Goal: Information Seeking & Learning: Learn about a topic

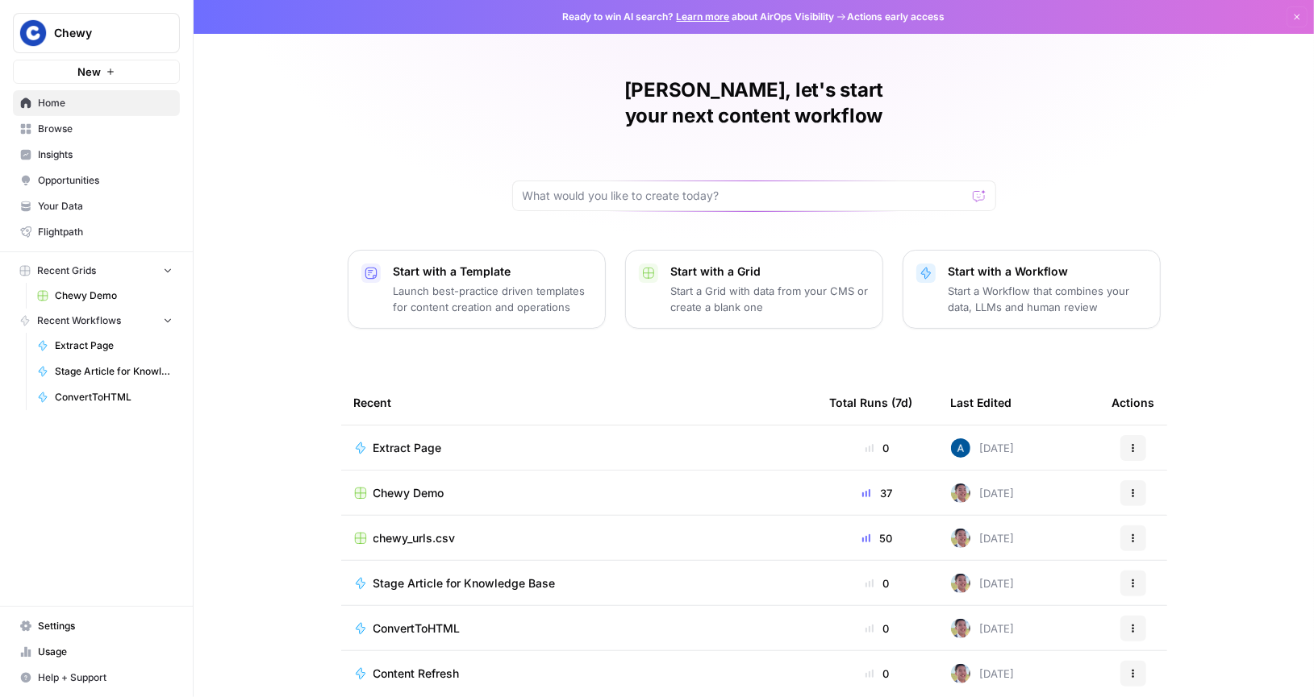
click at [102, 43] on button "Chewy" at bounding box center [96, 33] width 167 height 40
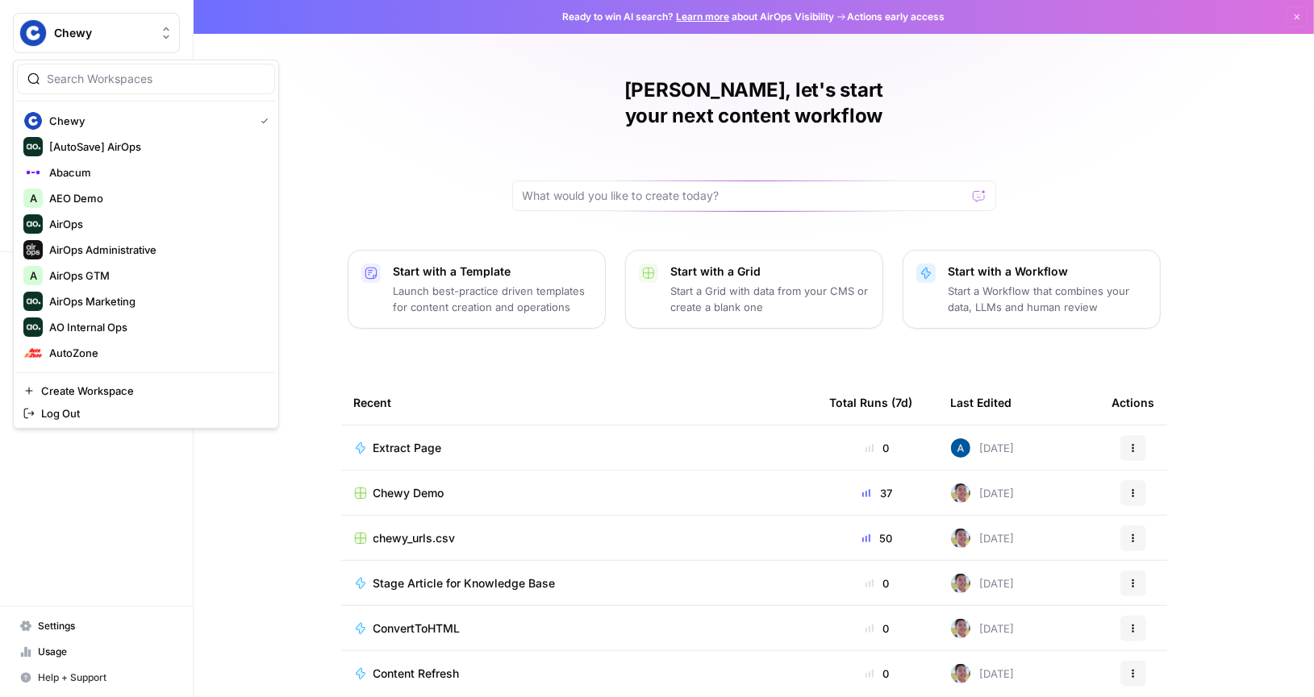
click at [351, 148] on div "[PERSON_NAME], let's start your next content workflow Start with a Template Lau…" at bounding box center [754, 384] width 1120 height 768
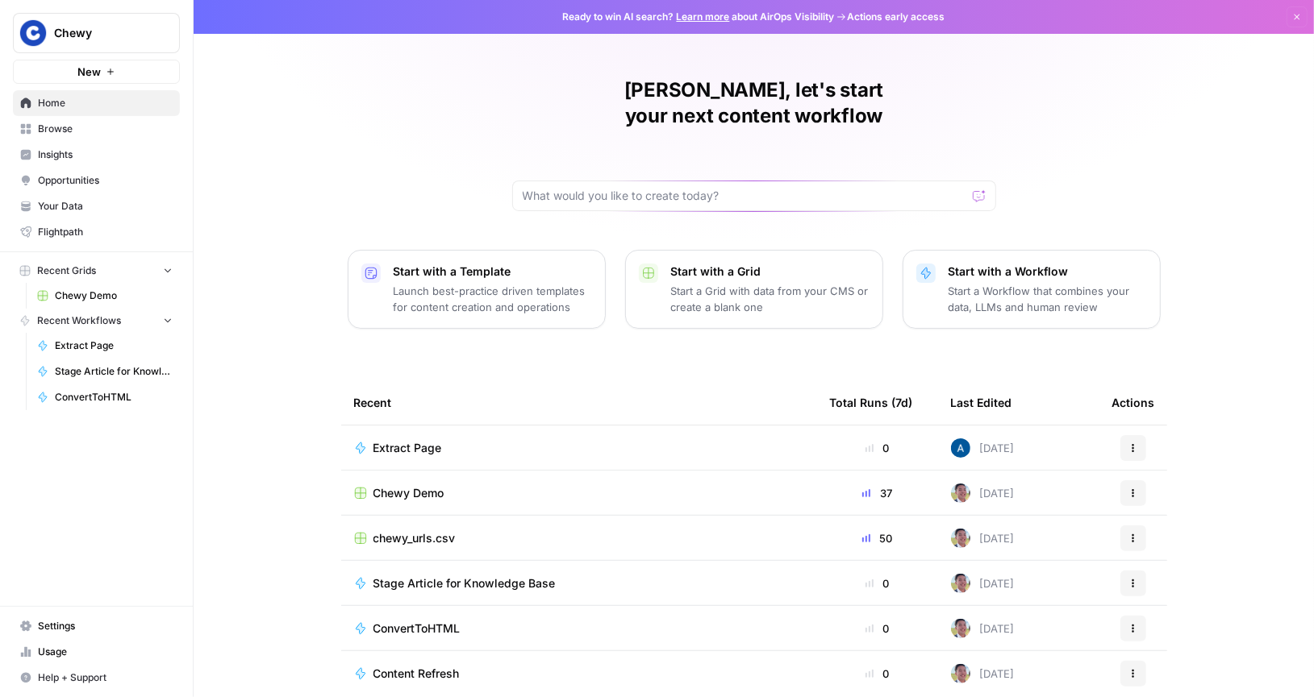
click at [50, 156] on span "Insights" at bounding box center [105, 155] width 135 height 15
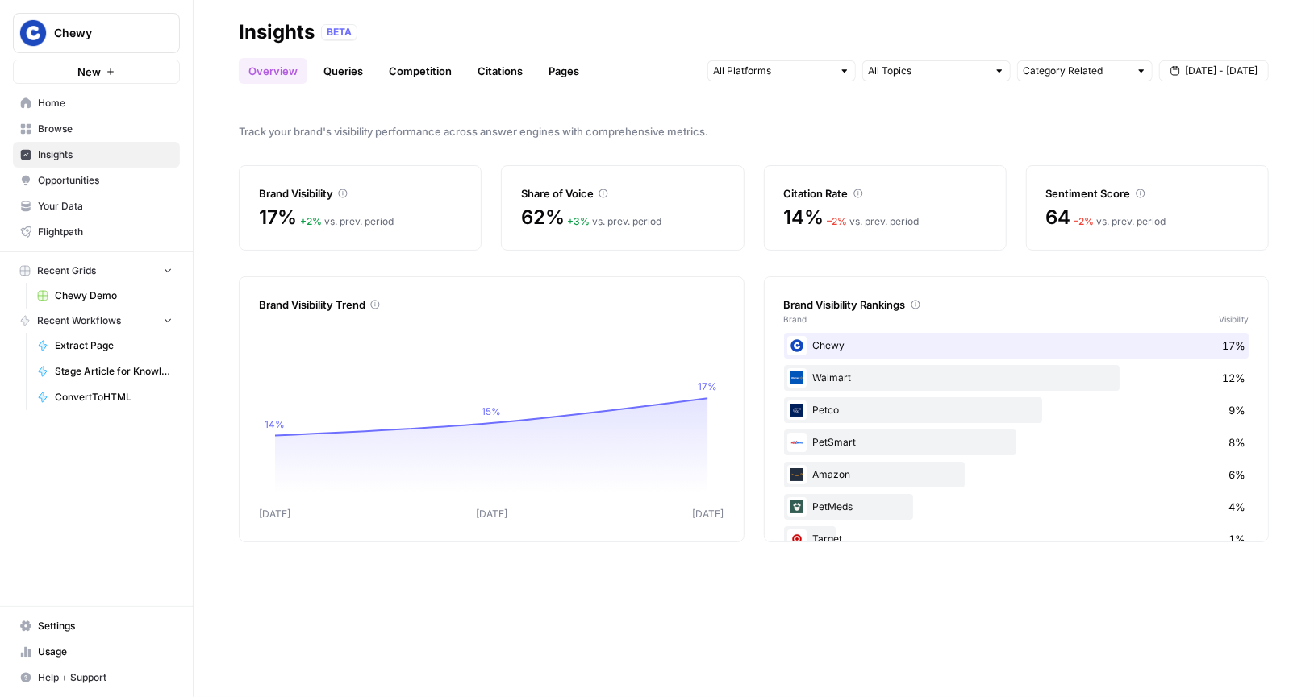
click at [339, 76] on link "Queries" at bounding box center [343, 71] width 59 height 26
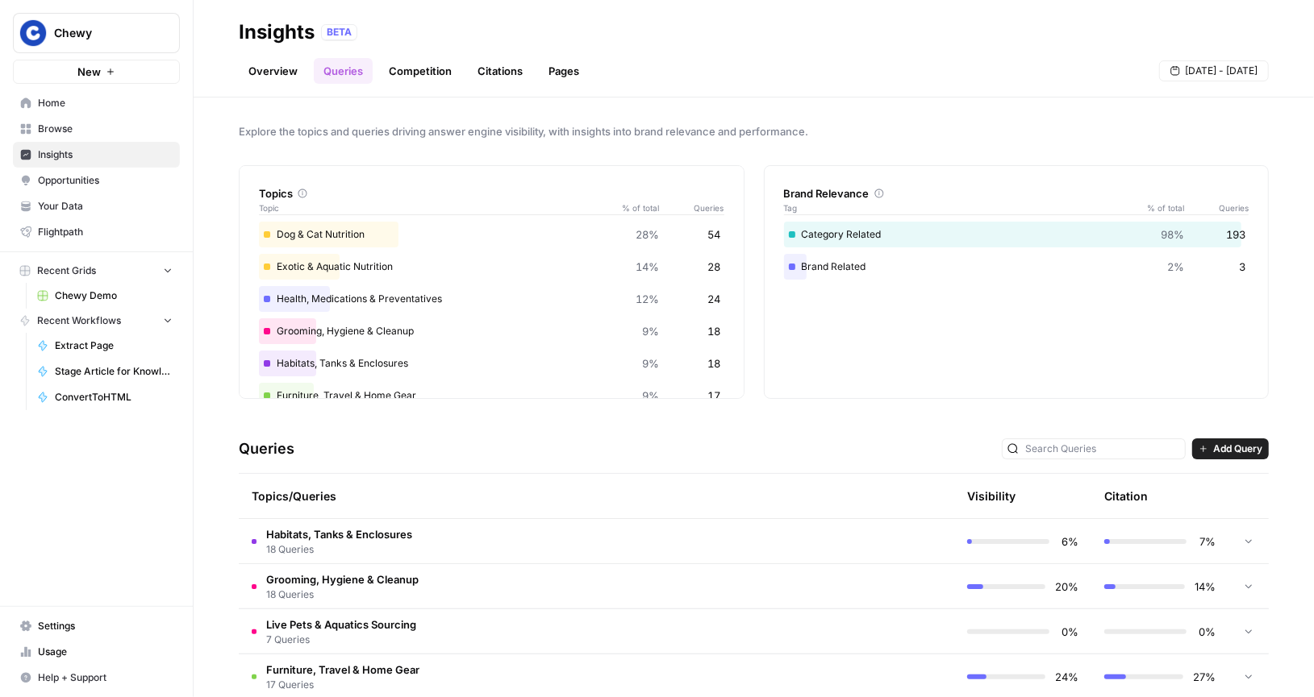
click at [280, 73] on link "Overview" at bounding box center [273, 71] width 69 height 26
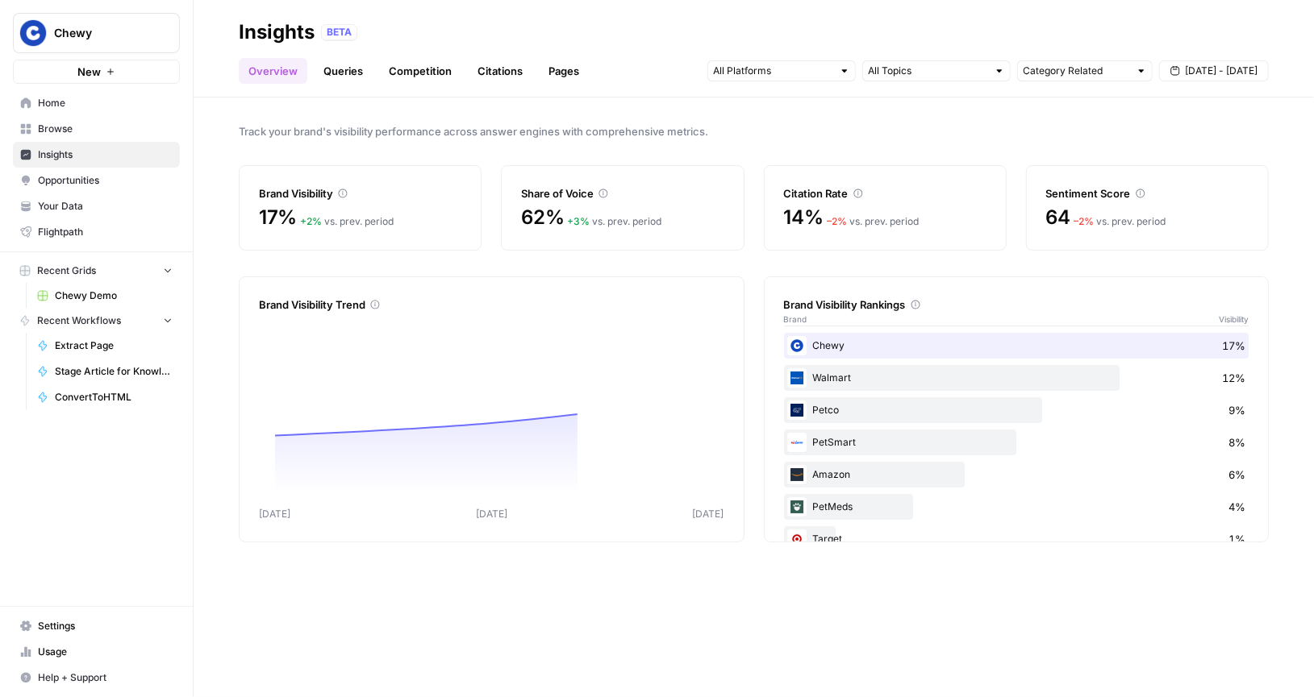
click at [494, 45] on div "Overview Queries Competition Citations Pages Category Related [DATE] - [DATE]" at bounding box center [754, 64] width 1030 height 39
click at [883, 373] on div "Walmart 12%" at bounding box center [1016, 378] width 465 height 26
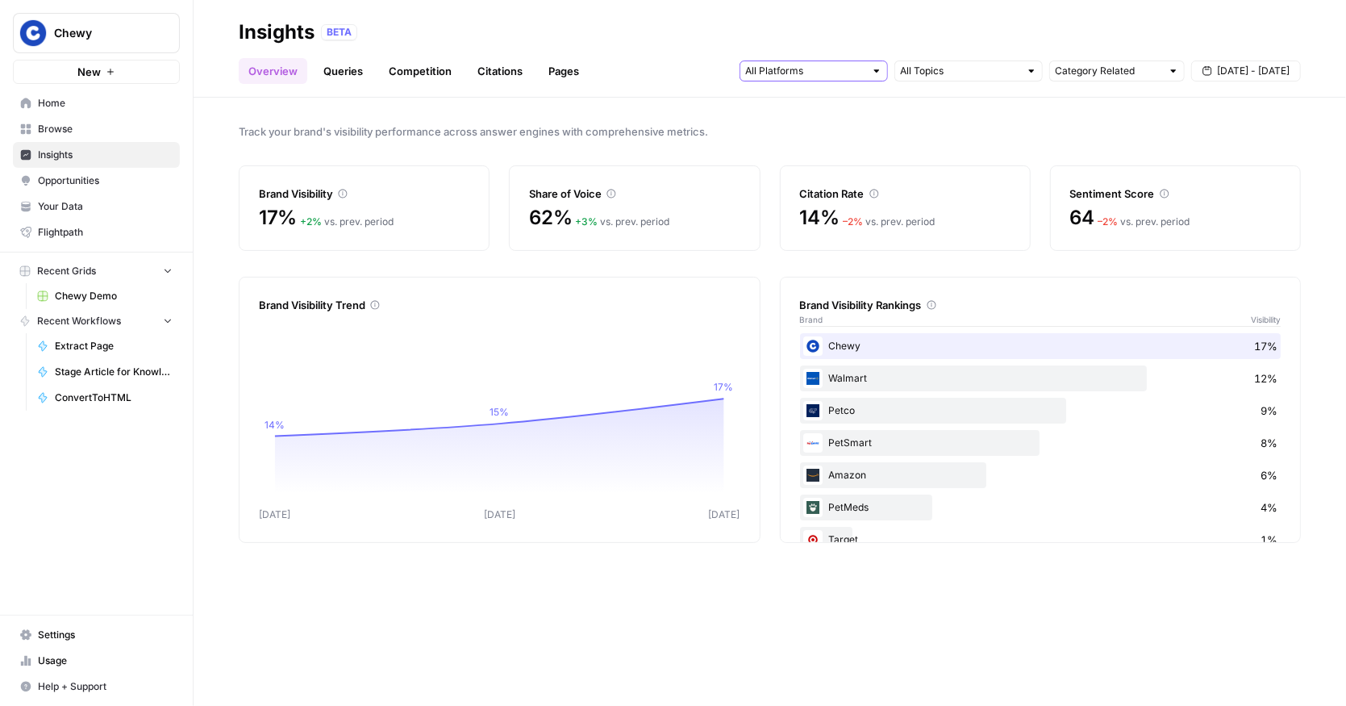
click at [799, 70] on input "text" at bounding box center [804, 71] width 119 height 16
click at [658, 64] on div "Overview Queries Competition Citations Pages Category Related [DATE] - [DATE]" at bounding box center [770, 64] width 1062 height 39
click at [841, 372] on div "Walmart 12%" at bounding box center [1040, 378] width 481 height 26
click at [341, 72] on link "Queries" at bounding box center [343, 71] width 59 height 26
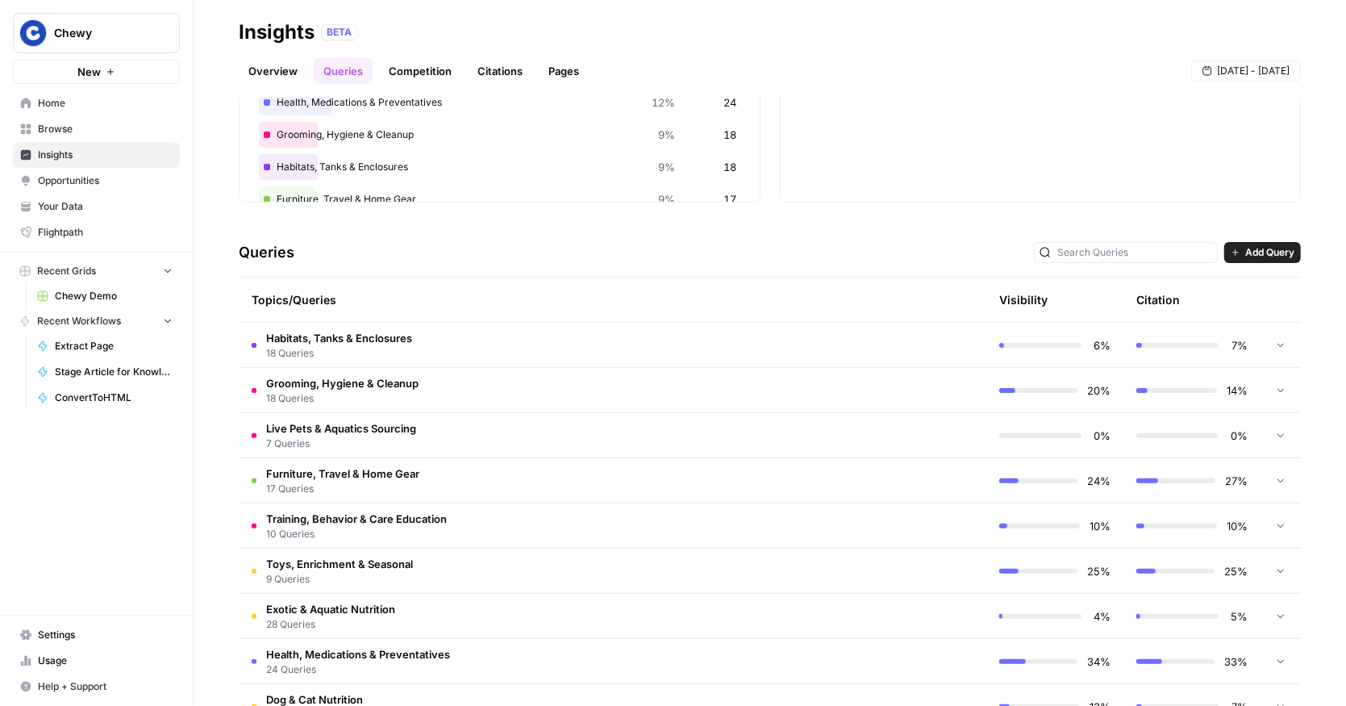
scroll to position [202, 0]
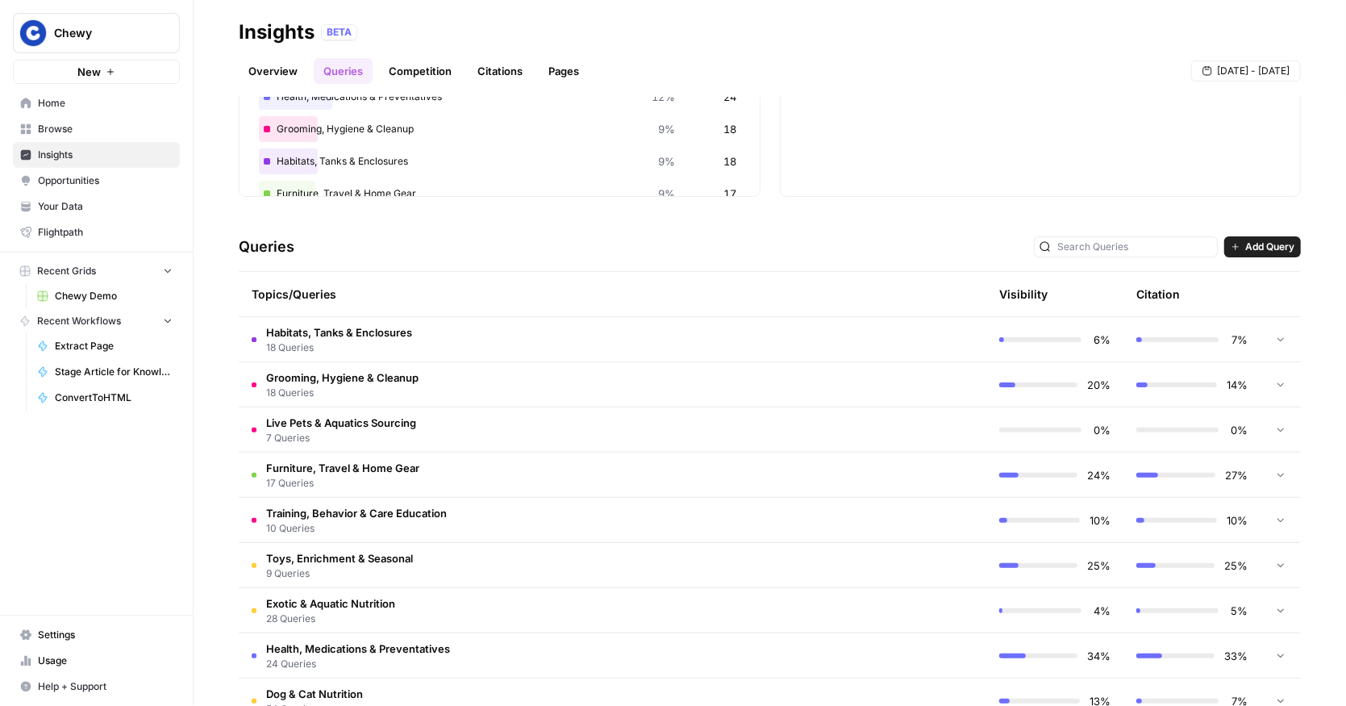
click at [352, 332] on span "Habitats, Tanks & Enclosures" at bounding box center [339, 332] width 146 height 16
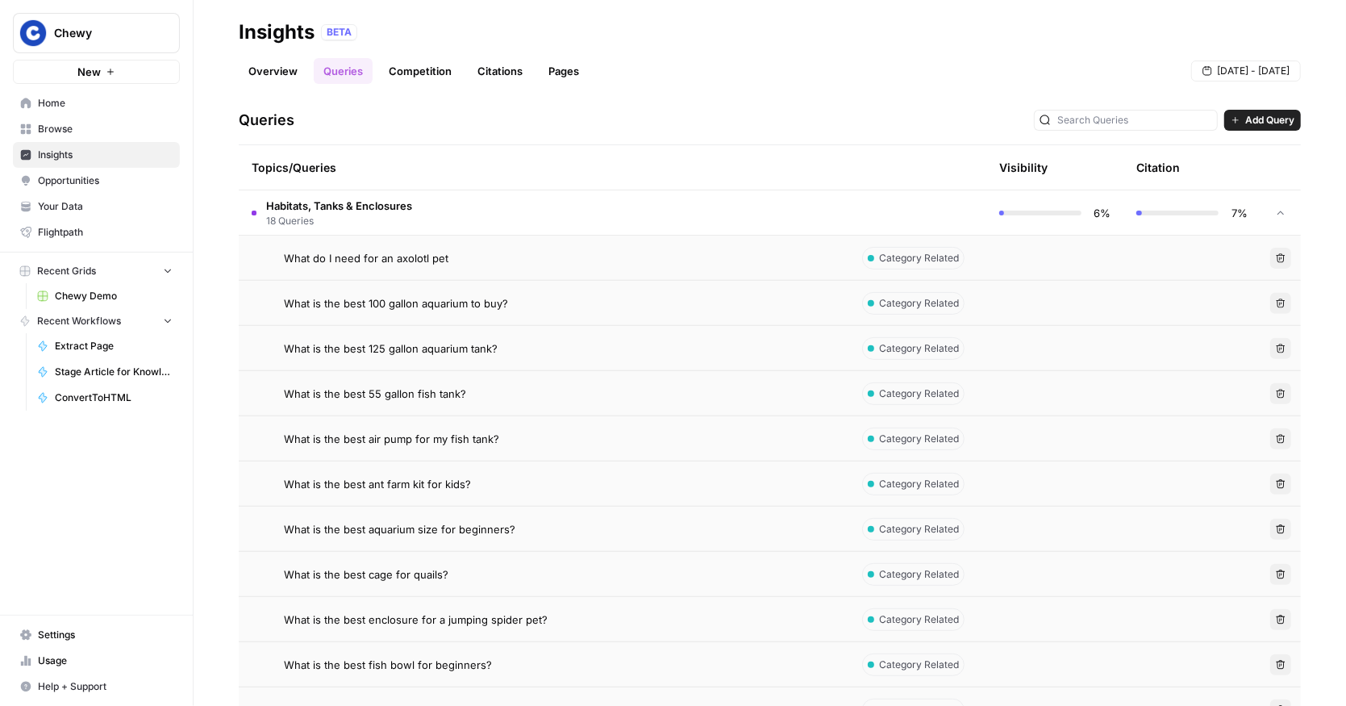
scroll to position [330, 0]
click at [758, 314] on td "What is the best 100 gallon aquarium to buy?" at bounding box center [544, 302] width 610 height 44
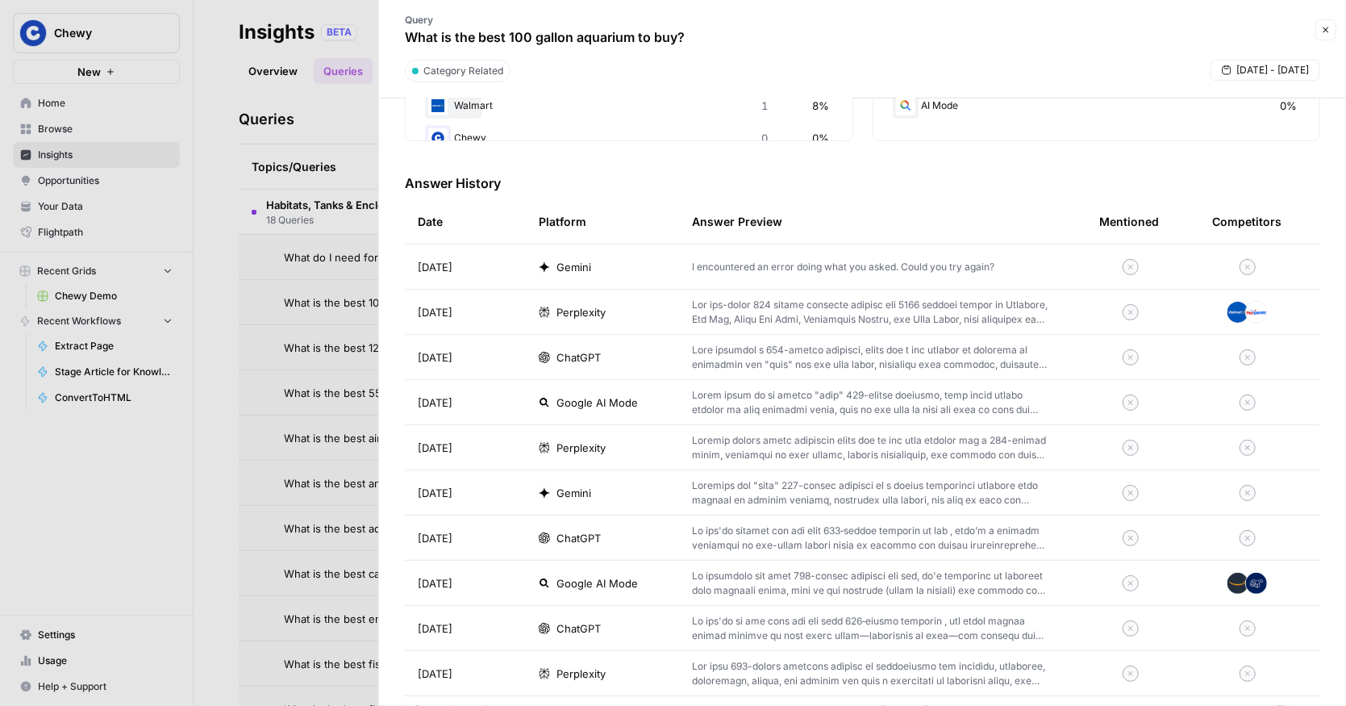
scroll to position [423, 0]
click at [285, 343] on div at bounding box center [673, 353] width 1346 height 706
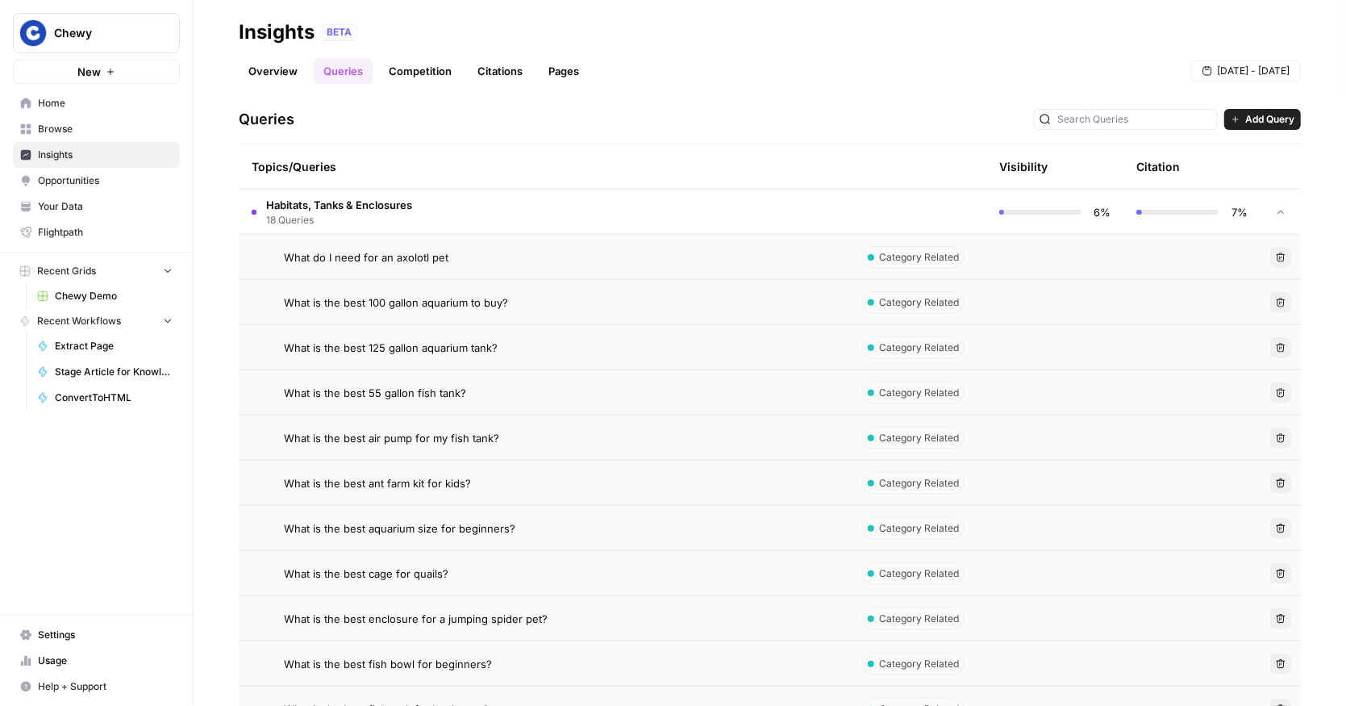
click at [96, 174] on span "Opportunities" at bounding box center [105, 180] width 135 height 15
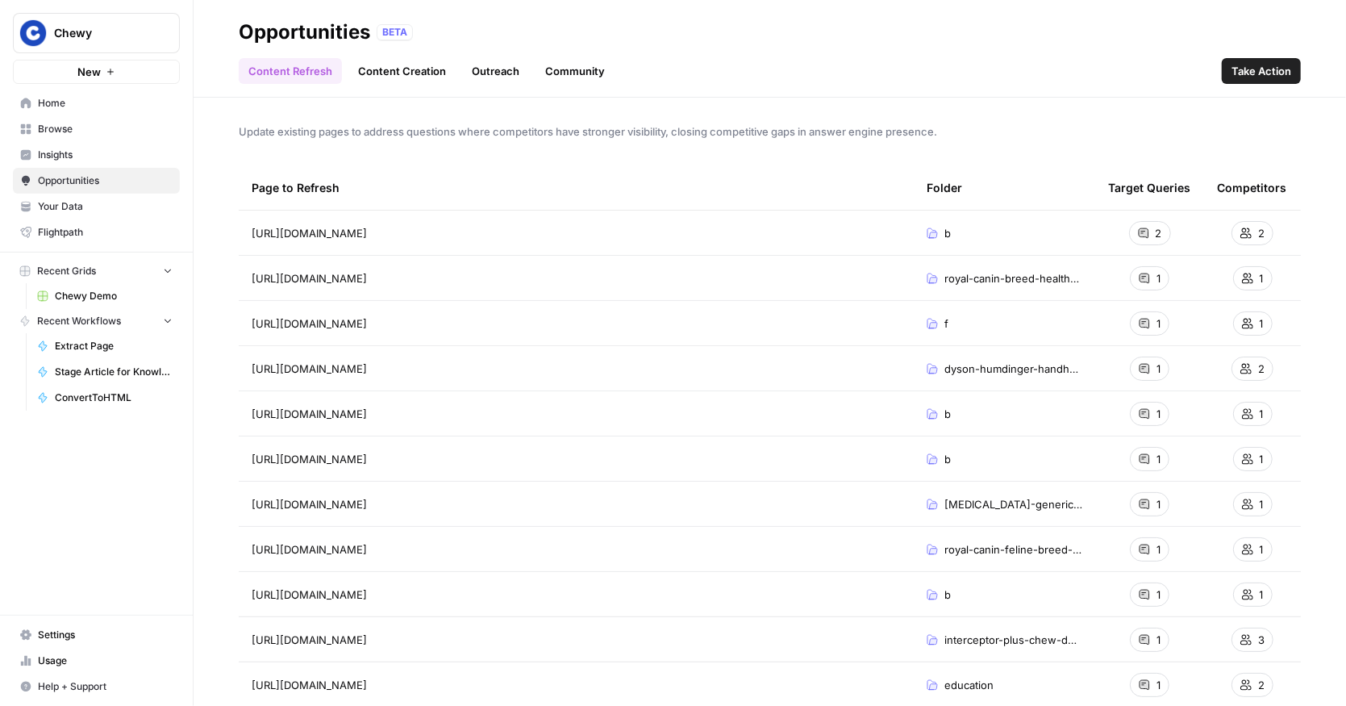
click at [96, 158] on span "Insights" at bounding box center [105, 155] width 135 height 15
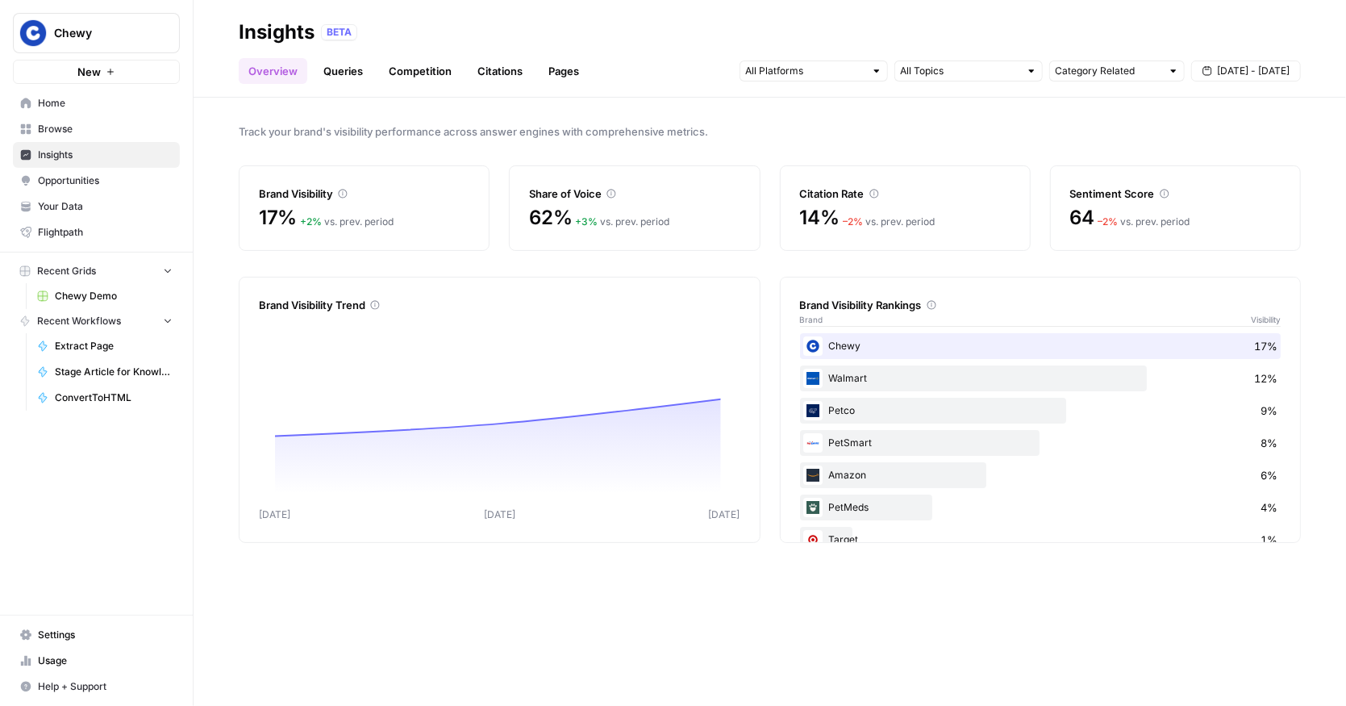
click at [70, 181] on span "Opportunities" at bounding box center [105, 180] width 135 height 15
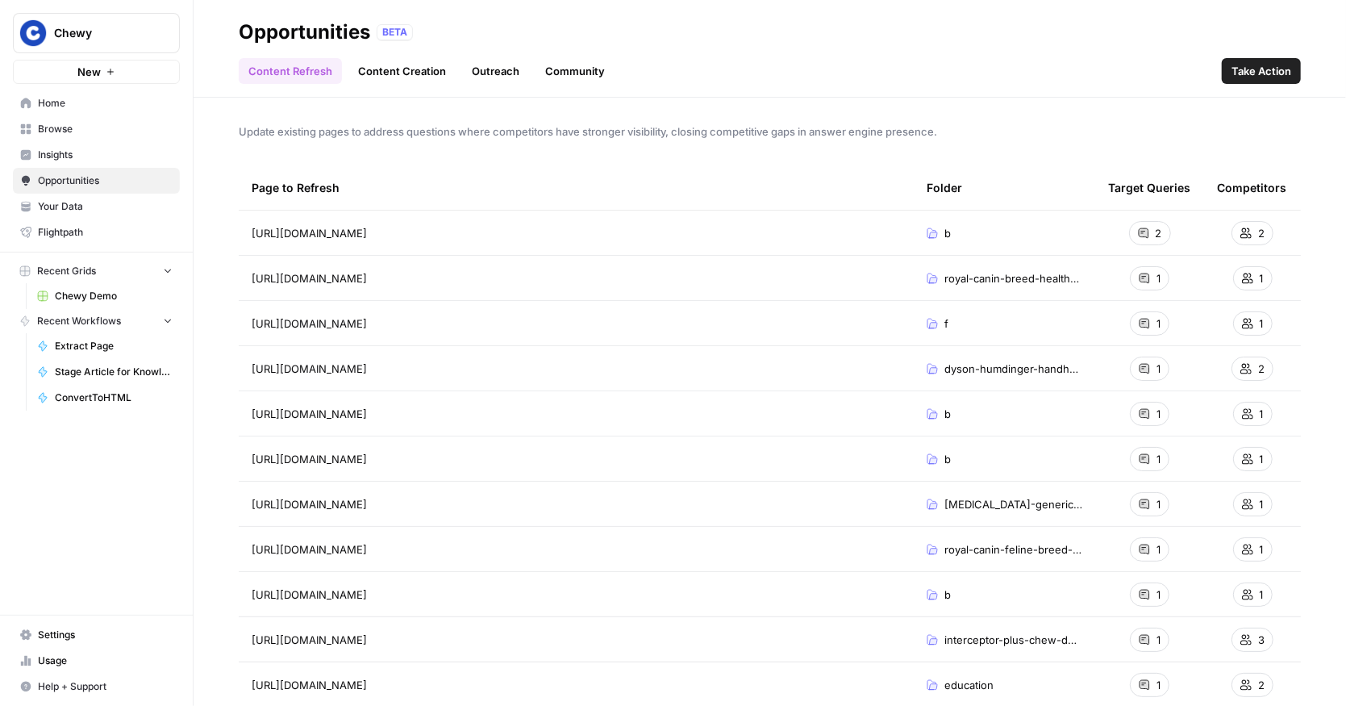
click at [384, 72] on link "Content Creation" at bounding box center [401, 71] width 107 height 26
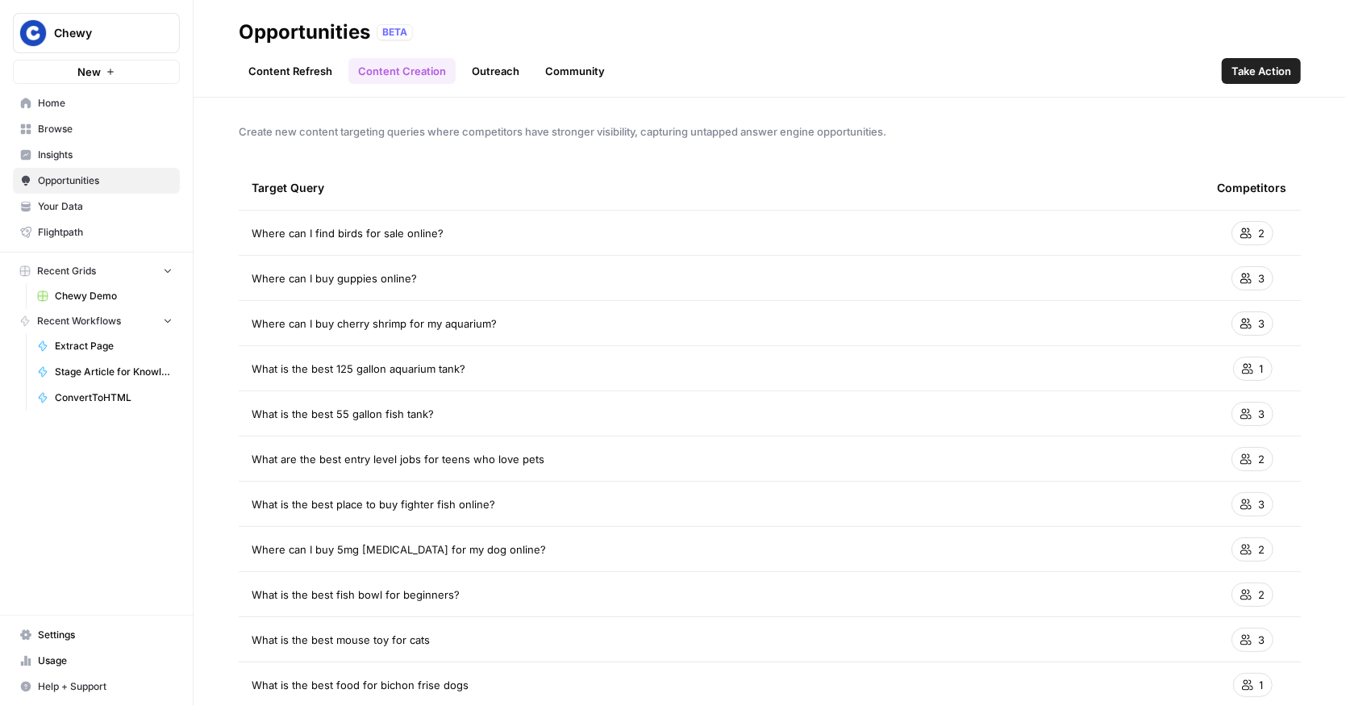
click at [492, 79] on link "Outreach" at bounding box center [495, 71] width 67 height 26
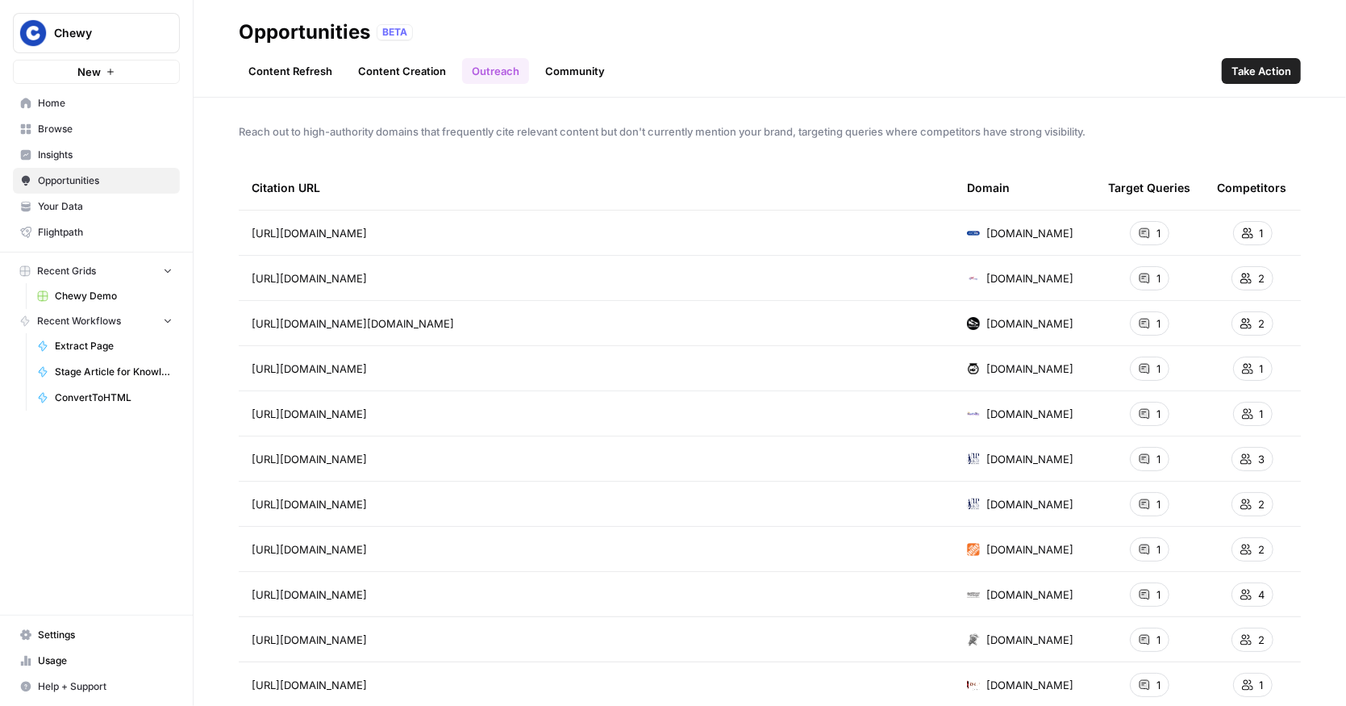
click at [564, 78] on link "Community" at bounding box center [574, 71] width 79 height 26
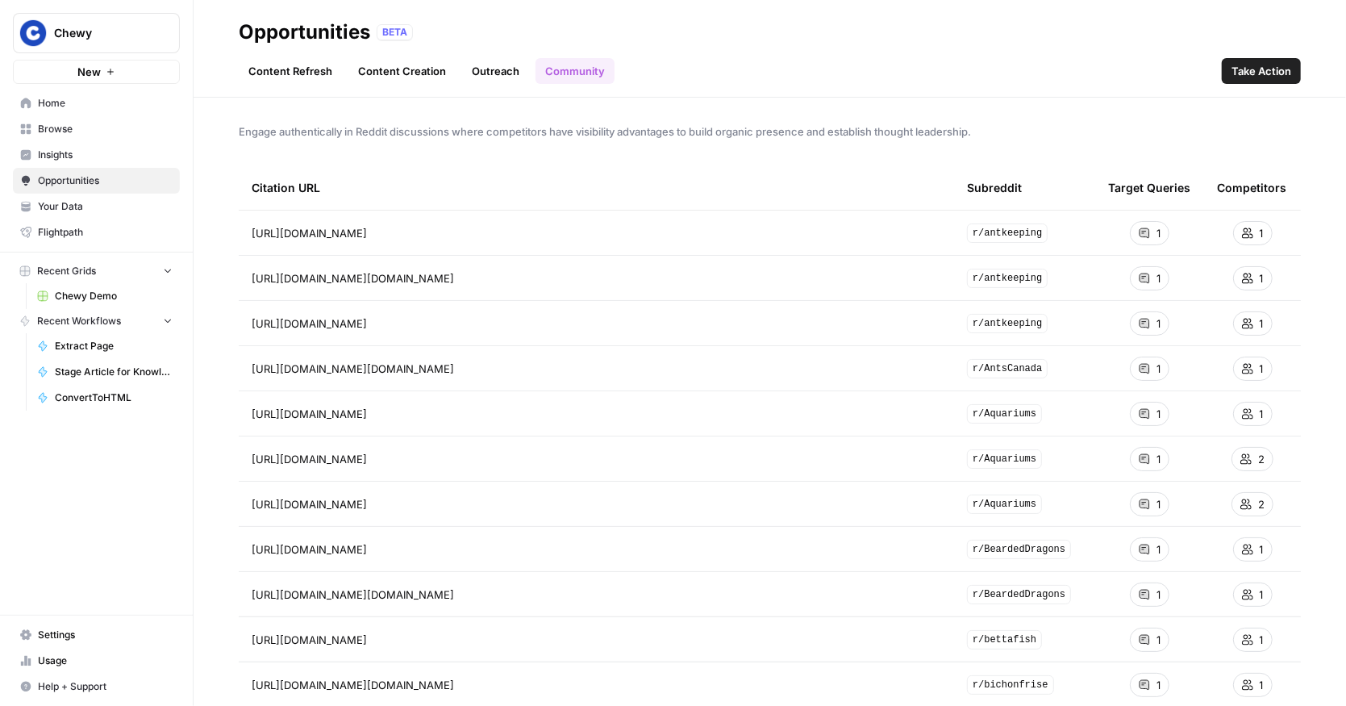
click at [257, 65] on link "Content Refresh" at bounding box center [290, 71] width 103 height 26
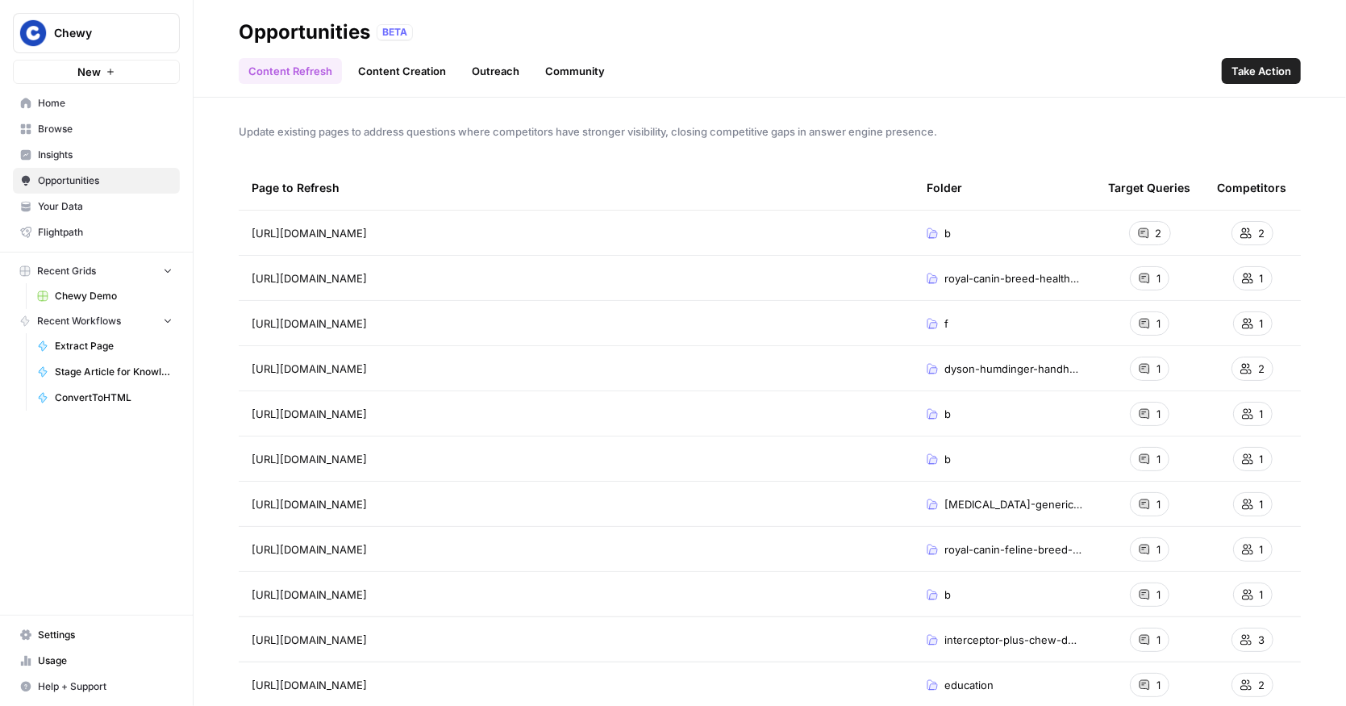
click at [386, 77] on link "Content Creation" at bounding box center [401, 71] width 107 height 26
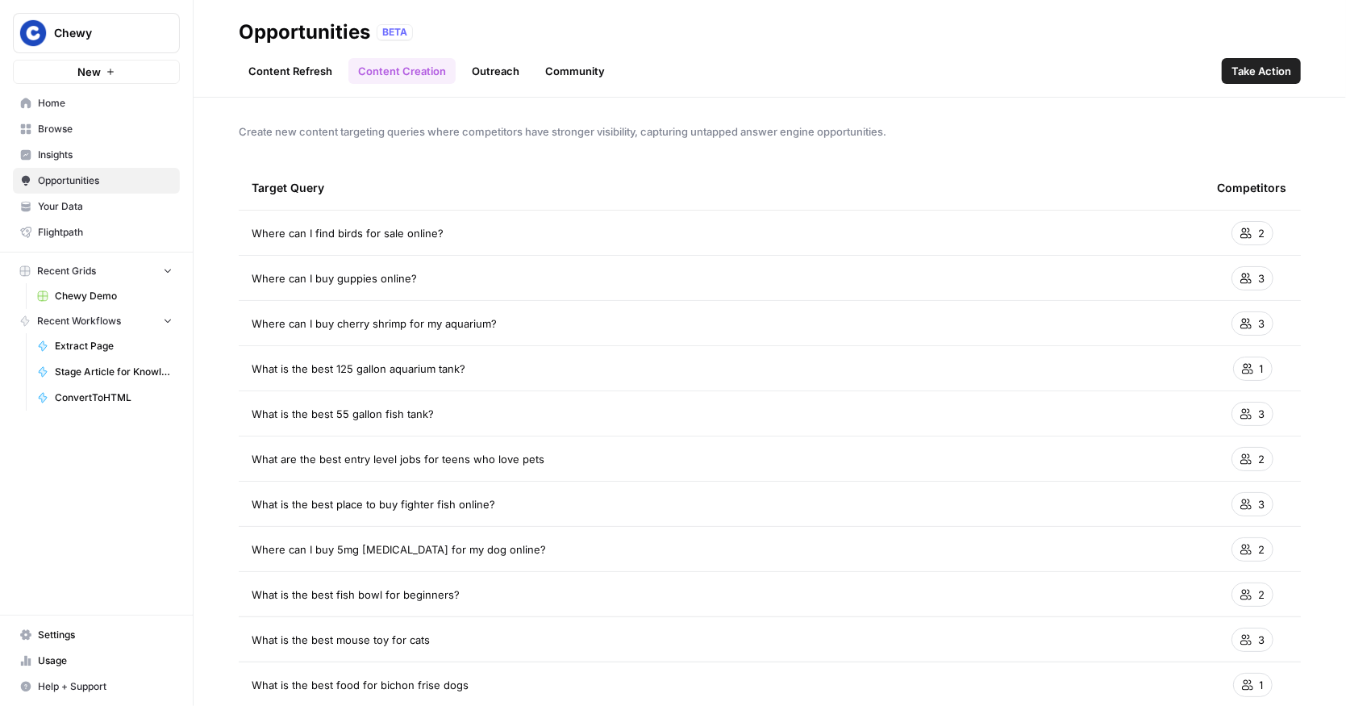
click at [305, 70] on link "Content Refresh" at bounding box center [290, 71] width 103 height 26
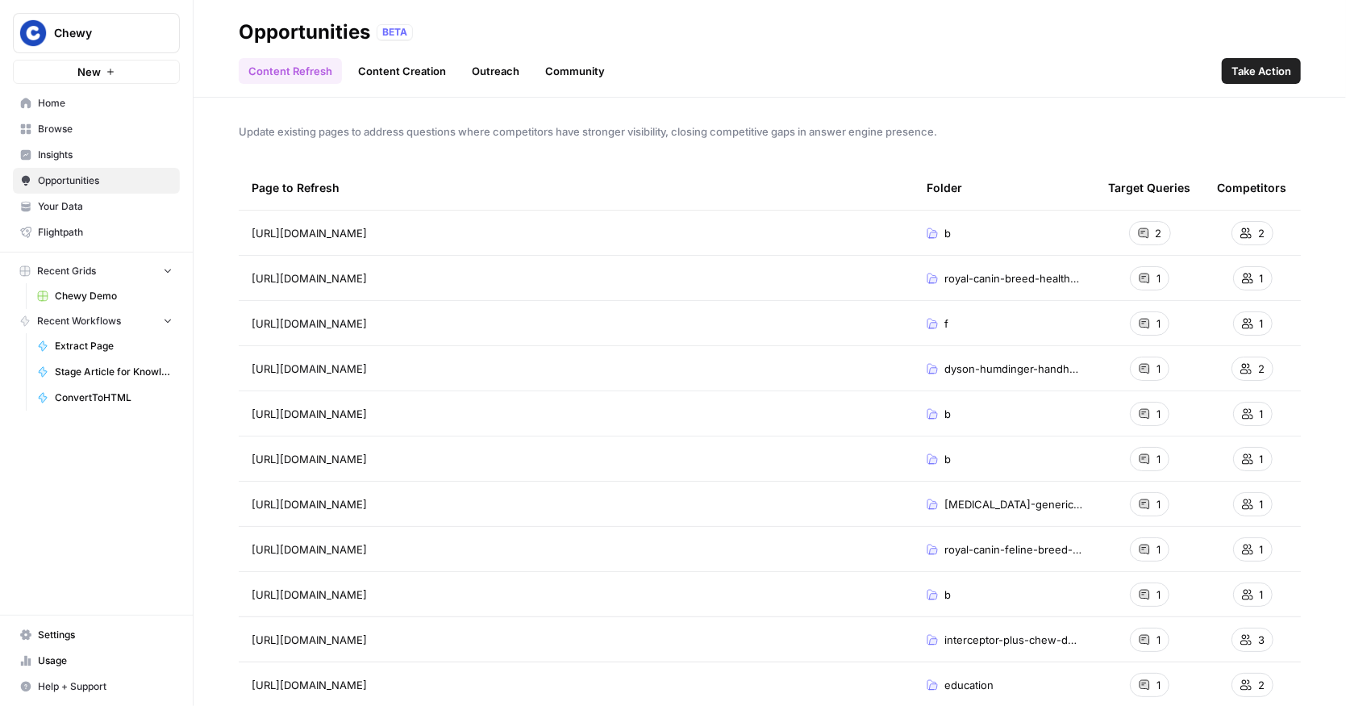
click at [75, 165] on link "Insights" at bounding box center [96, 155] width 167 height 26
